Goal: Task Accomplishment & Management: Manage account settings

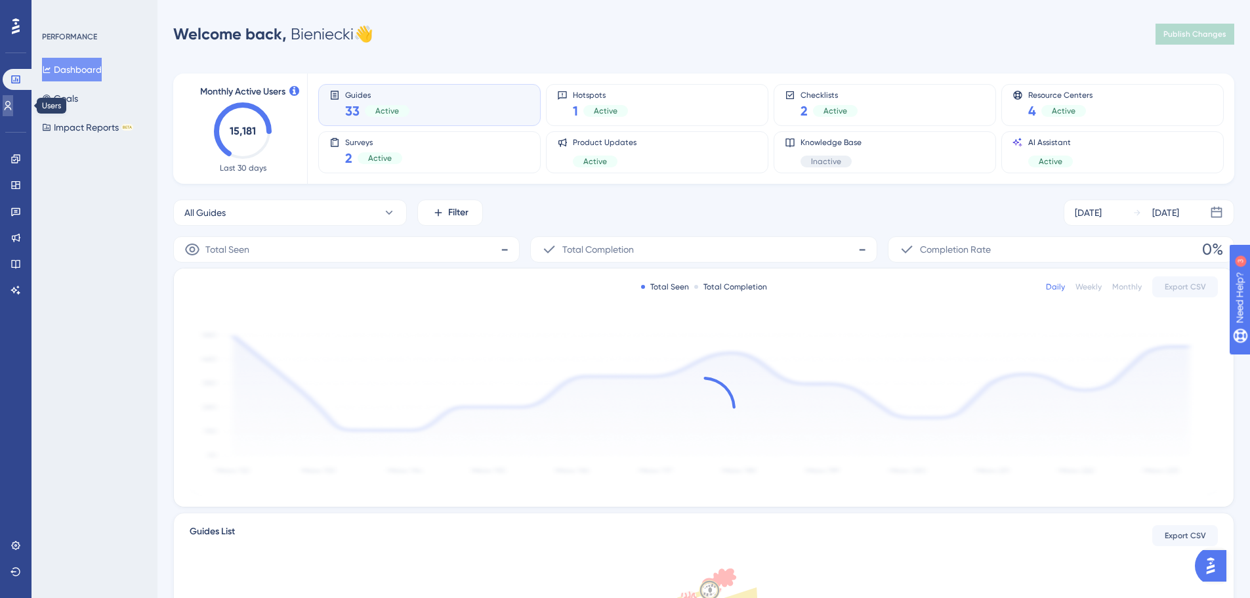
click at [6, 105] on link at bounding box center [8, 105] width 10 height 21
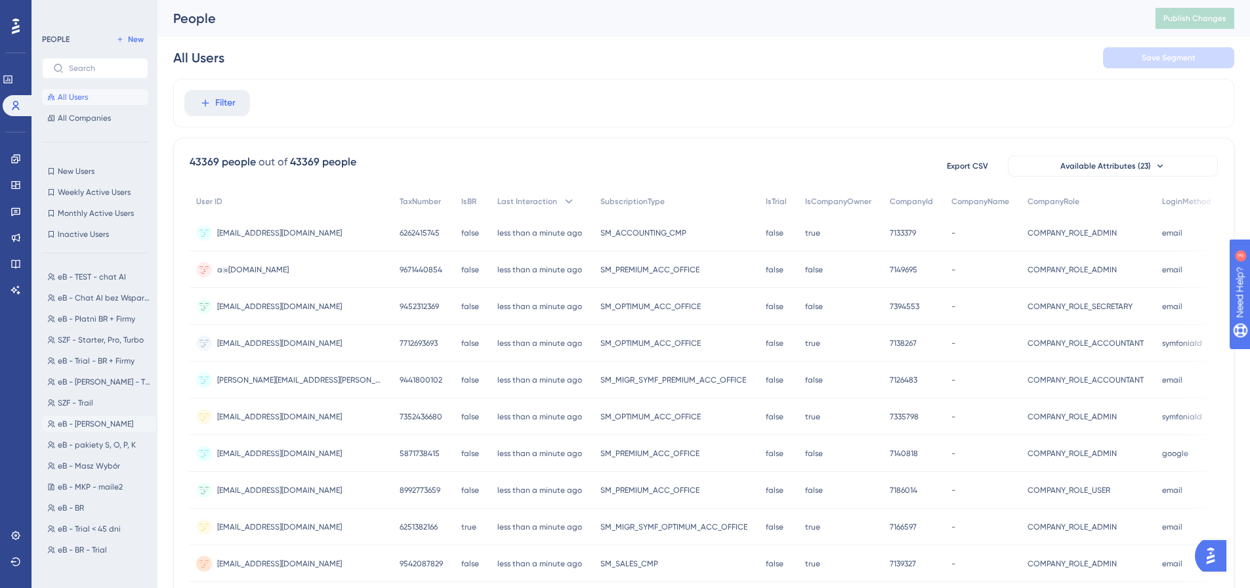
click at [112, 418] on button "eB - [PERSON_NAME] eB - Biura Rachunkowe" at bounding box center [99, 424] width 114 height 16
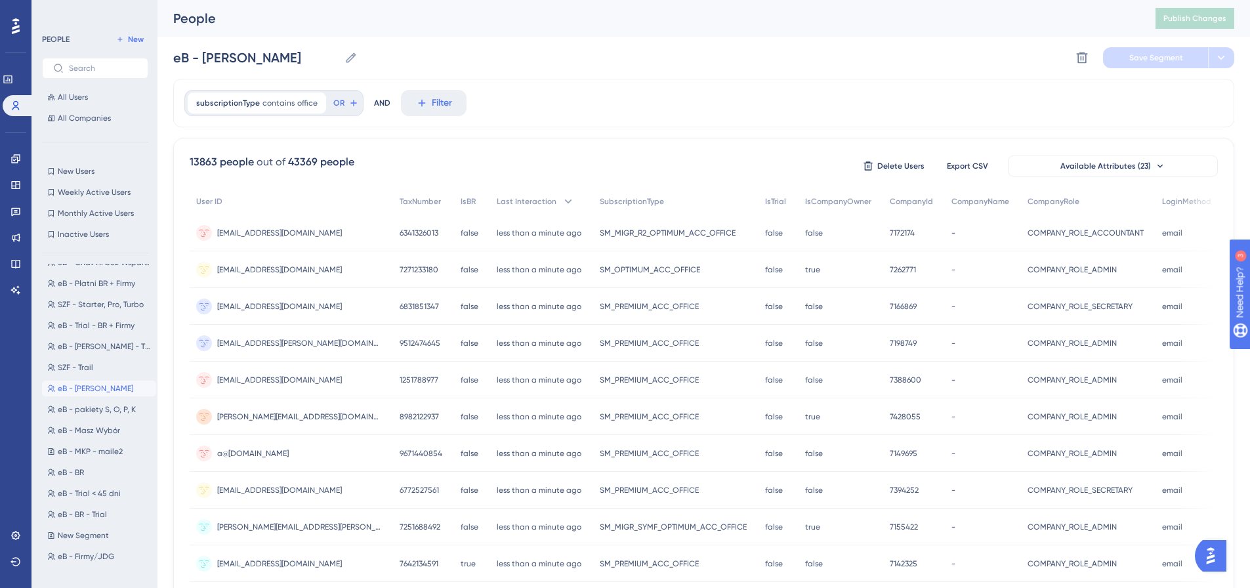
scroll to position [66, 0]
click at [92, 548] on span "eB - BR - Płatni" at bounding box center [86, 547] width 56 height 10
type input "eB - BR - Płatni"
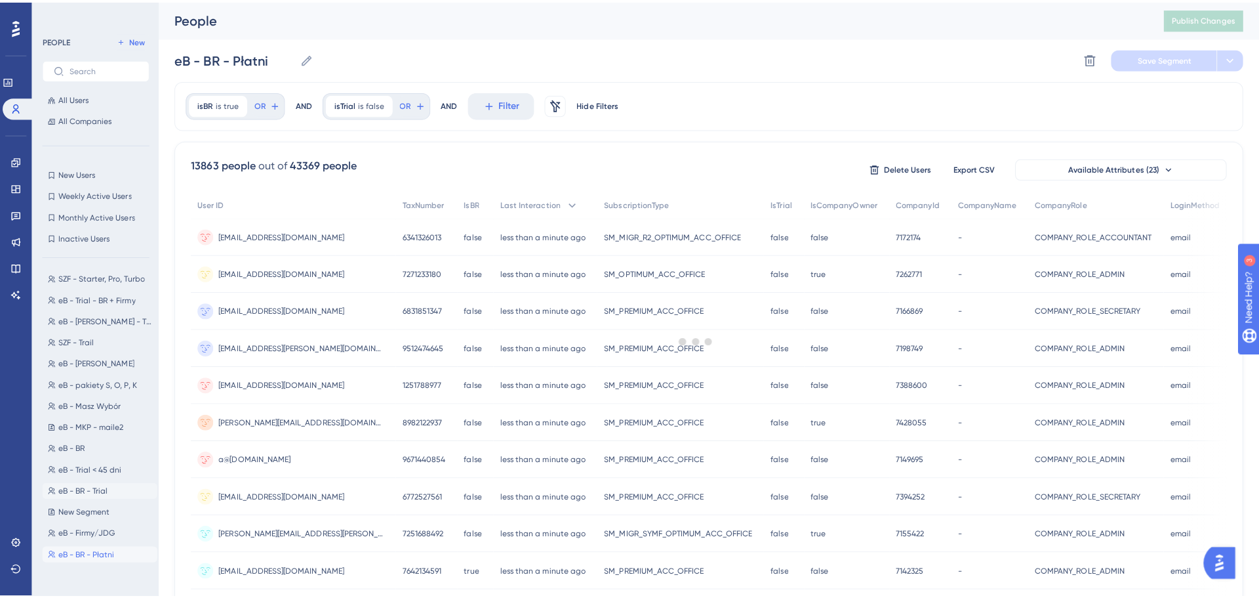
scroll to position [0, 0]
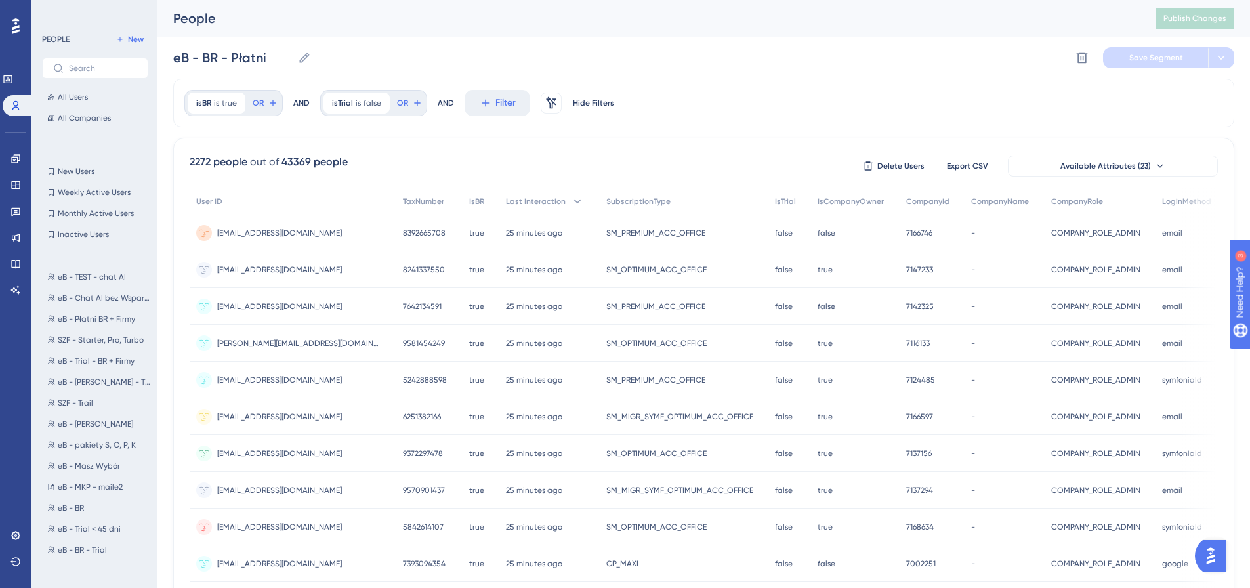
click at [295, 237] on div "[EMAIL_ADDRESS][DOMAIN_NAME] [EMAIL_ADDRESS][DOMAIN_NAME]" at bounding box center [293, 232] width 207 height 37
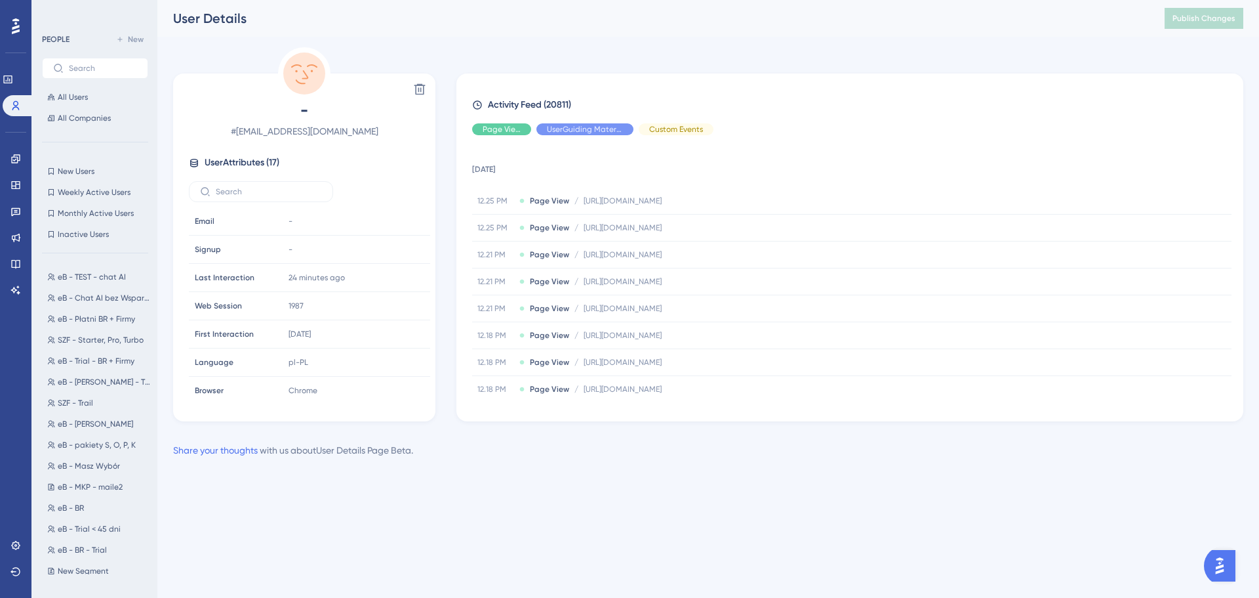
click at [781, 27] on div "User Details" at bounding box center [652, 18] width 959 height 18
